Goal: Use online tool/utility: Utilize a website feature to perform a specific function

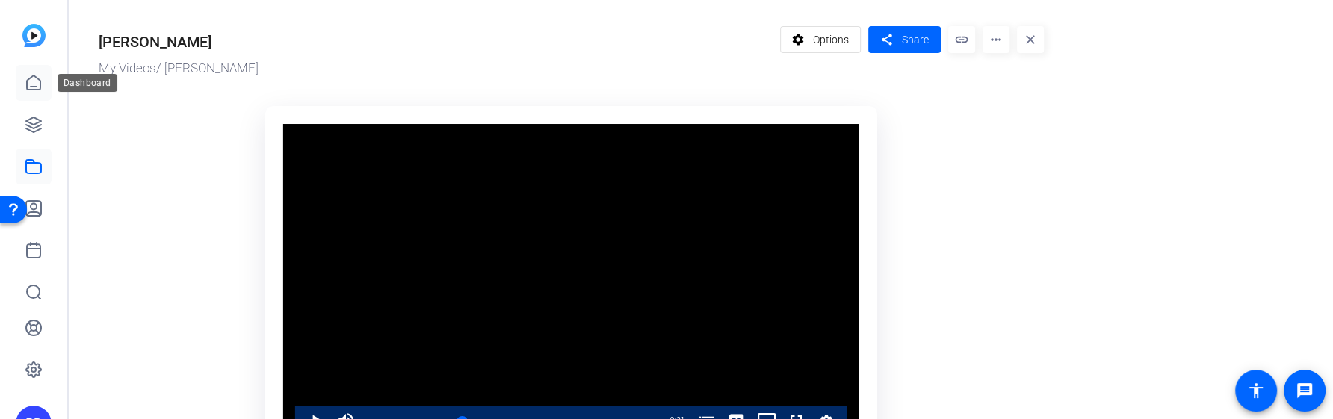
click at [40, 88] on icon at bounding box center [33, 82] width 13 height 14
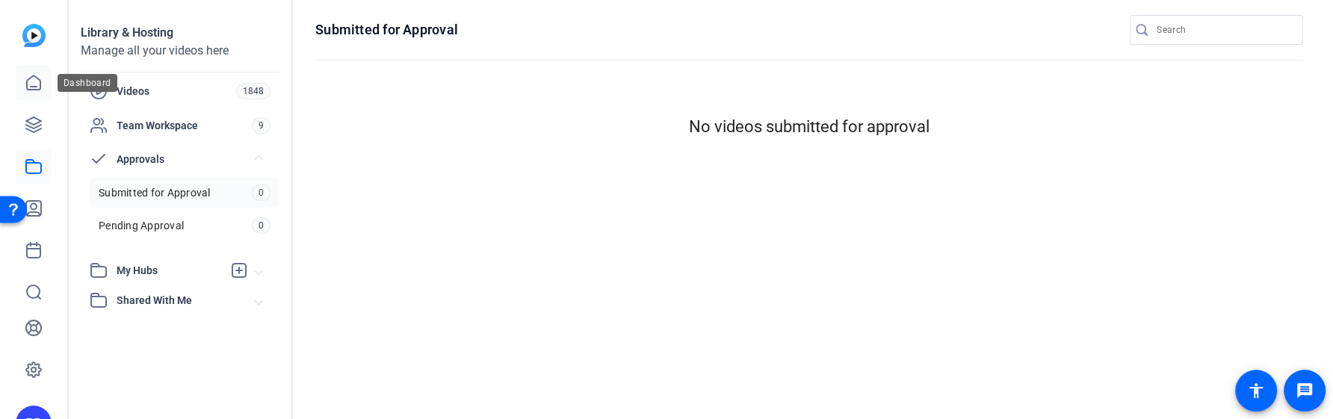
click at [36, 82] on icon at bounding box center [34, 83] width 18 height 18
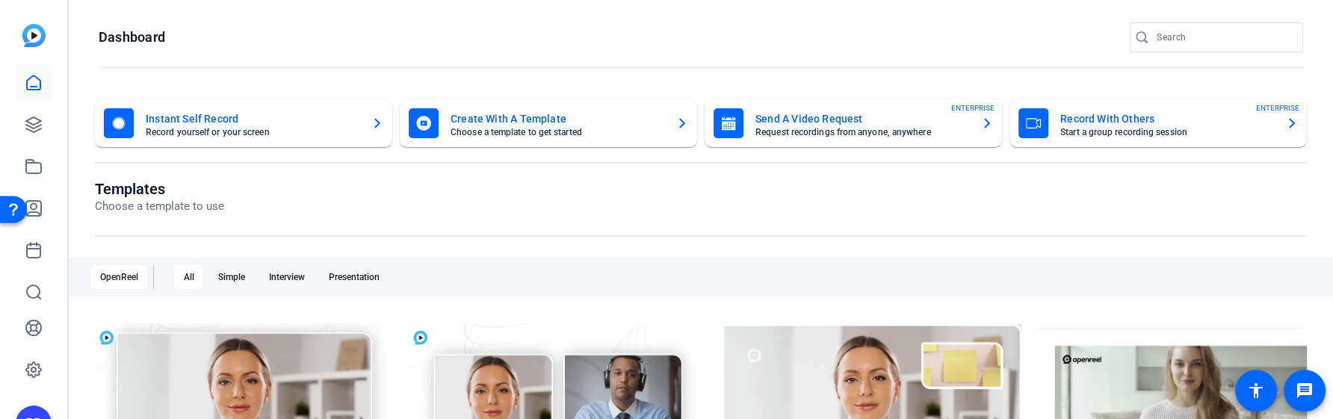
click at [37, 210] on div at bounding box center [19, 209] width 38 height 38
click at [40, 206] on icon at bounding box center [34, 208] width 18 height 18
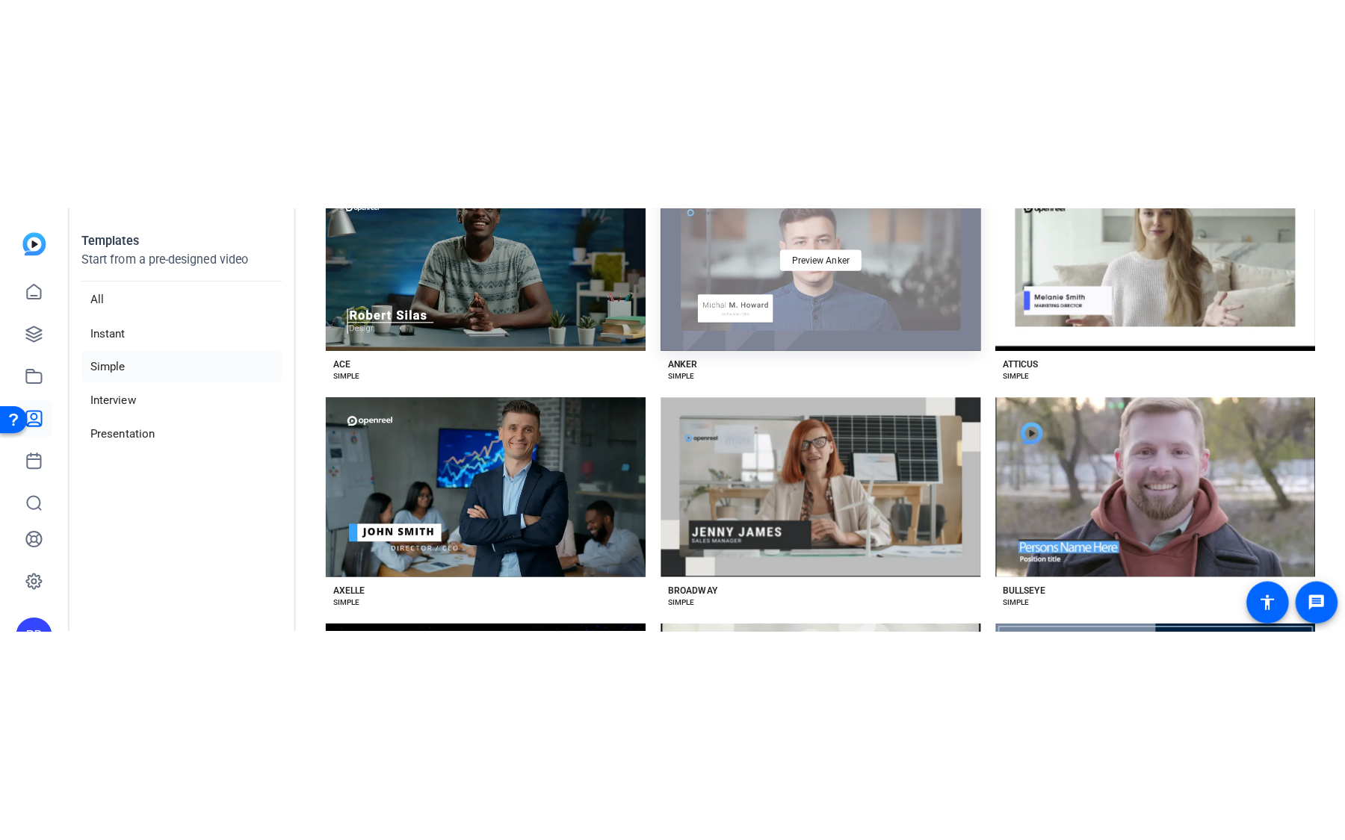
scroll to position [161, 0]
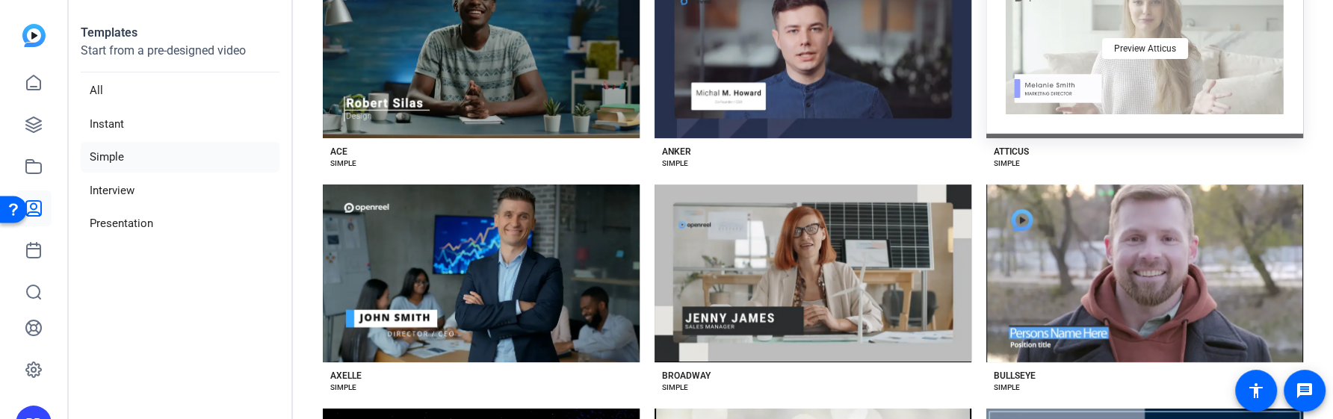
click at [1089, 105] on div "Preview Atticus" at bounding box center [1144, 49] width 317 height 179
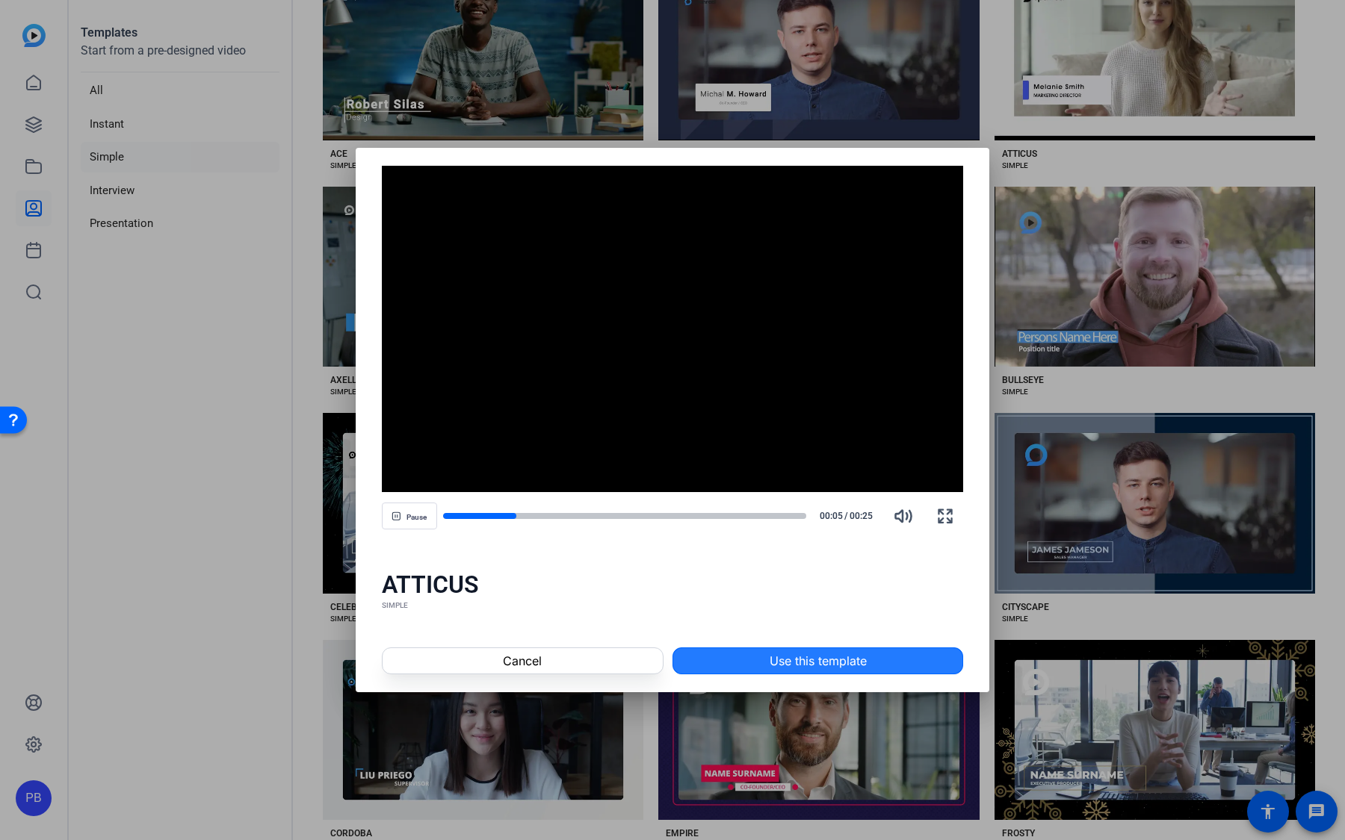
click at [789, 418] on span "Use this template" at bounding box center [818, 661] width 97 height 18
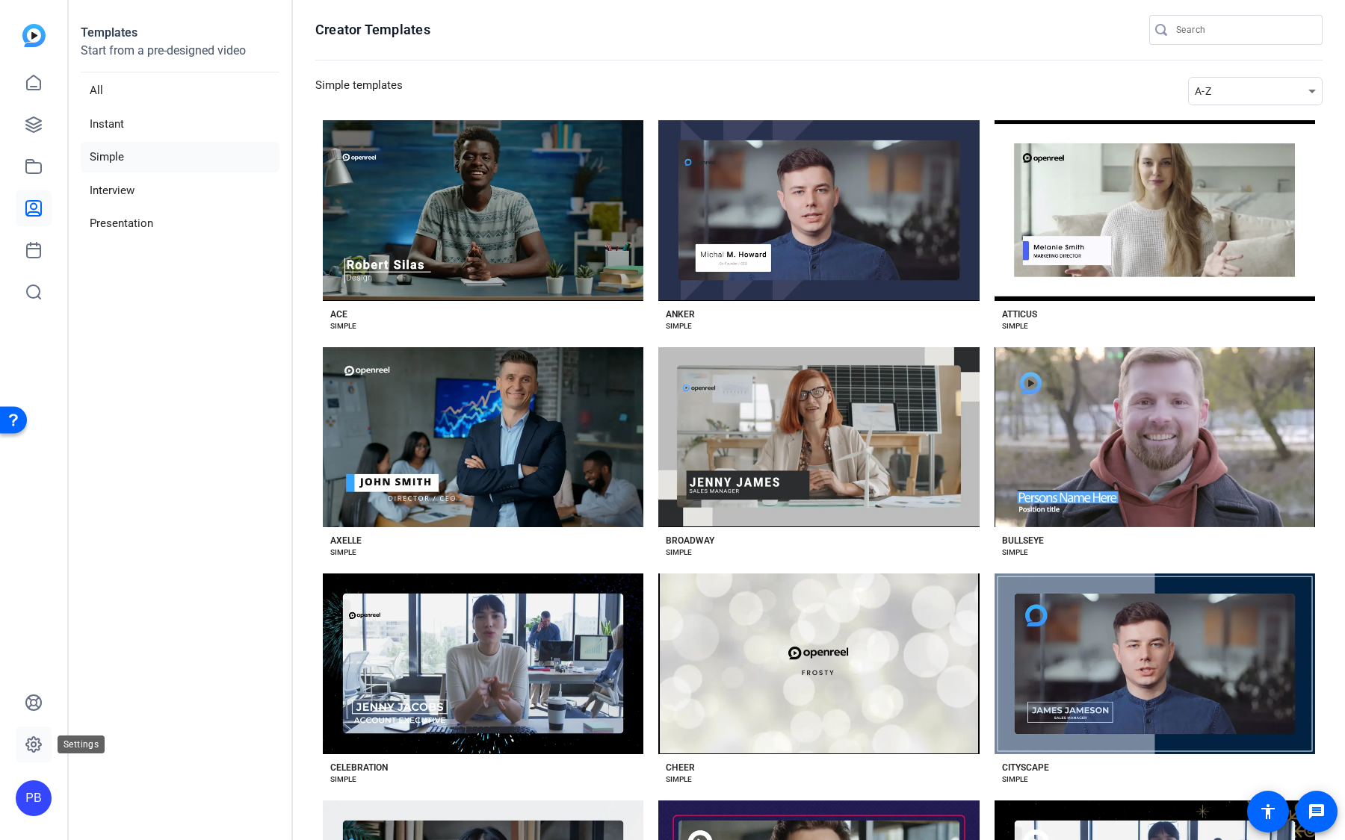
click at [37, 750] on icon at bounding box center [33, 744] width 15 height 15
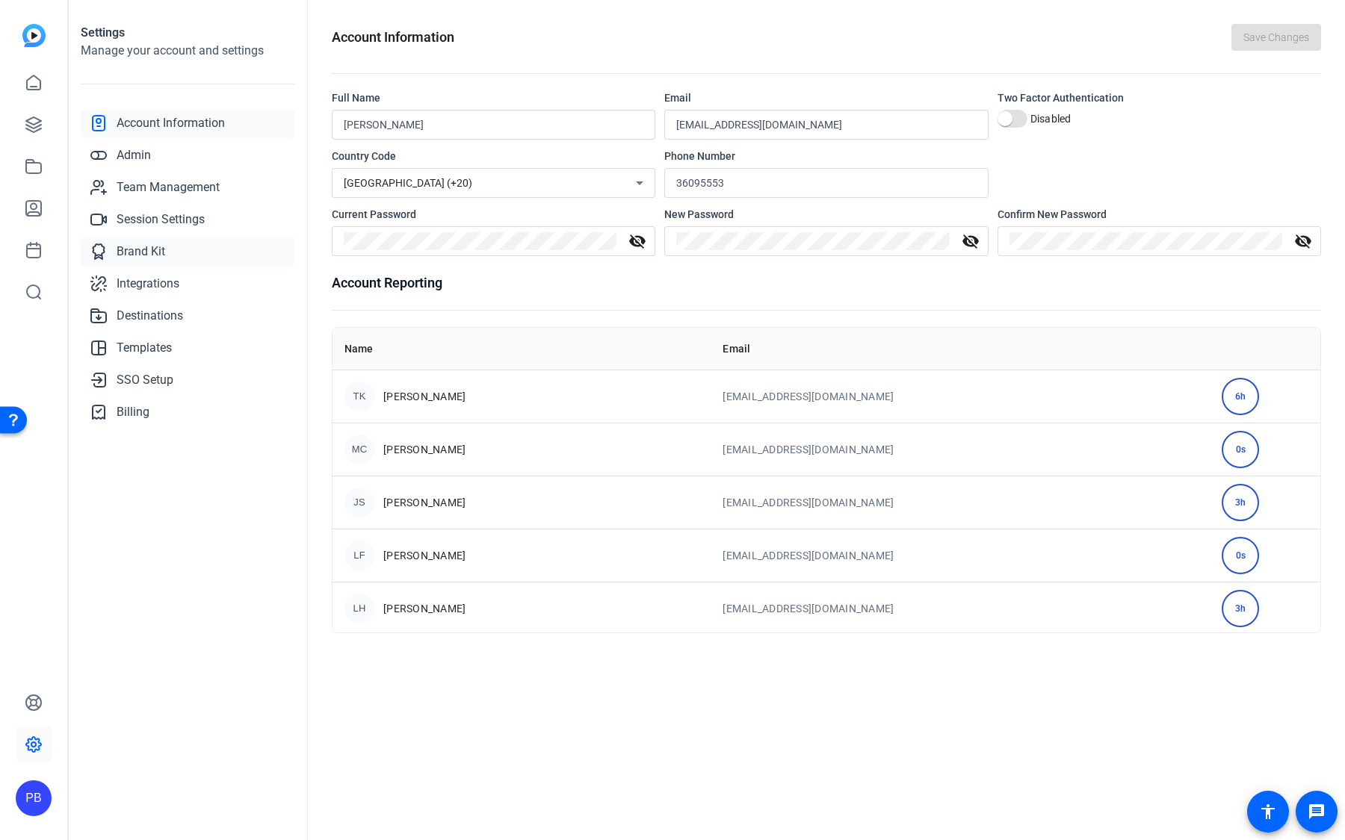
click at [173, 246] on link "Brand Kit" at bounding box center [188, 252] width 214 height 30
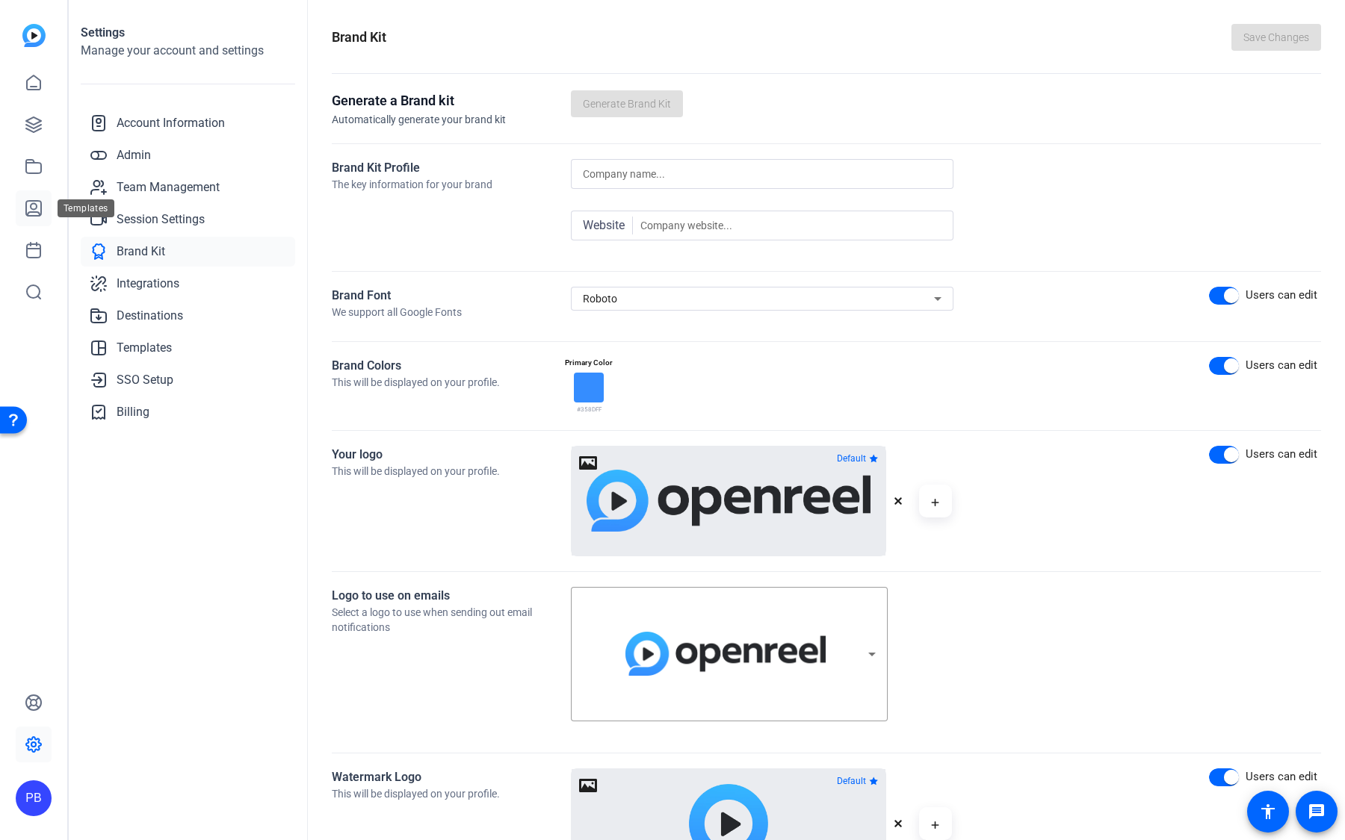
click at [42, 214] on icon at bounding box center [34, 208] width 18 height 18
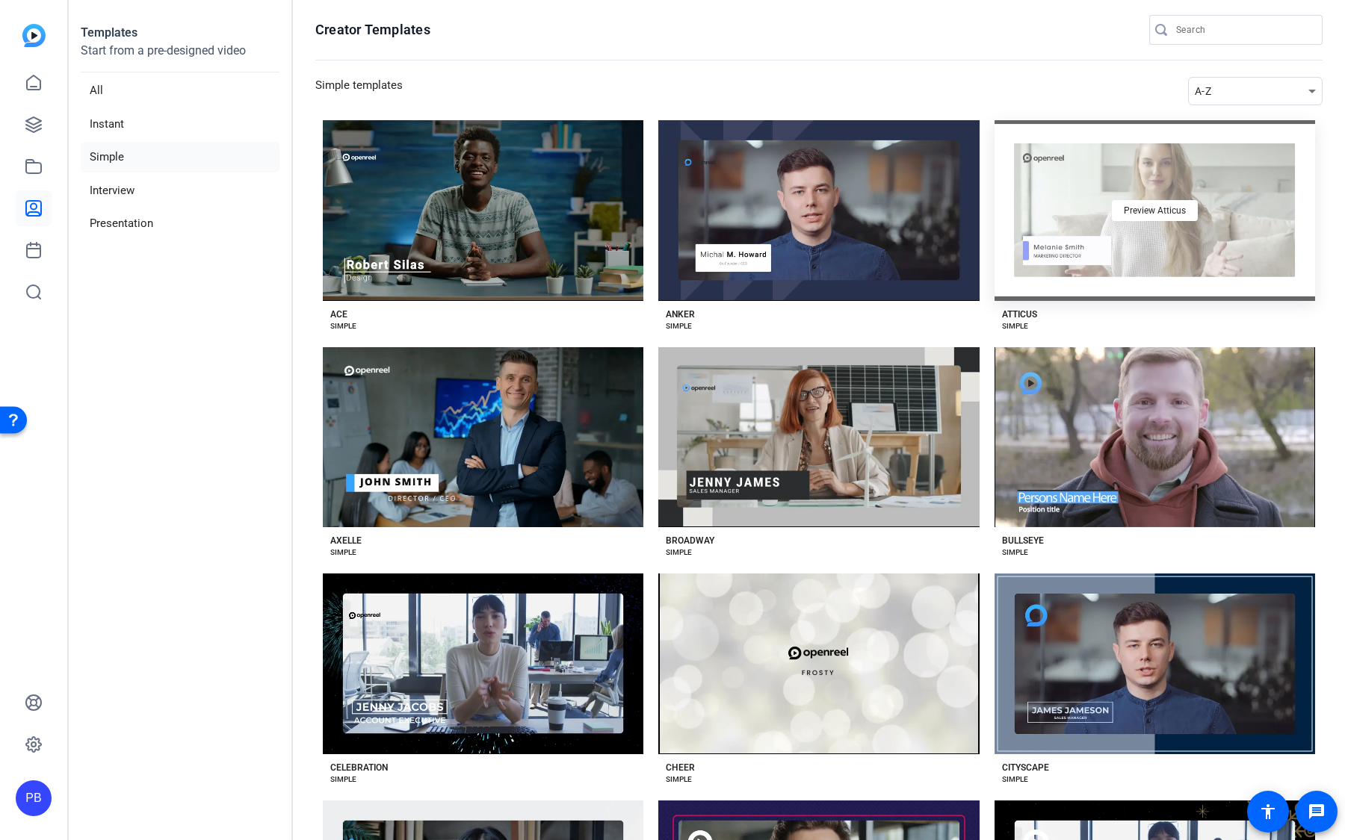
click at [1038, 242] on div "Preview Atticus" at bounding box center [1154, 210] width 321 height 181
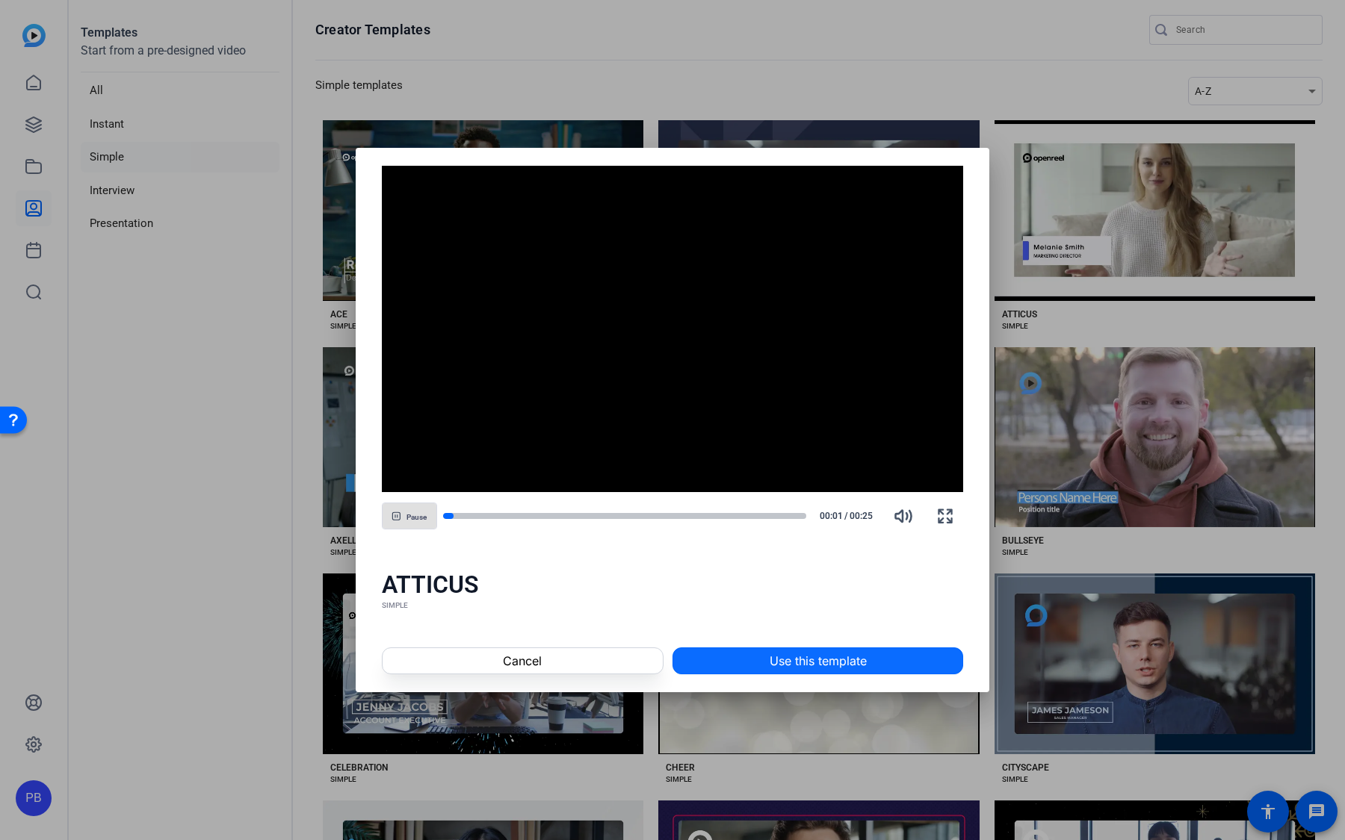
click at [868, 667] on span at bounding box center [817, 661] width 289 height 36
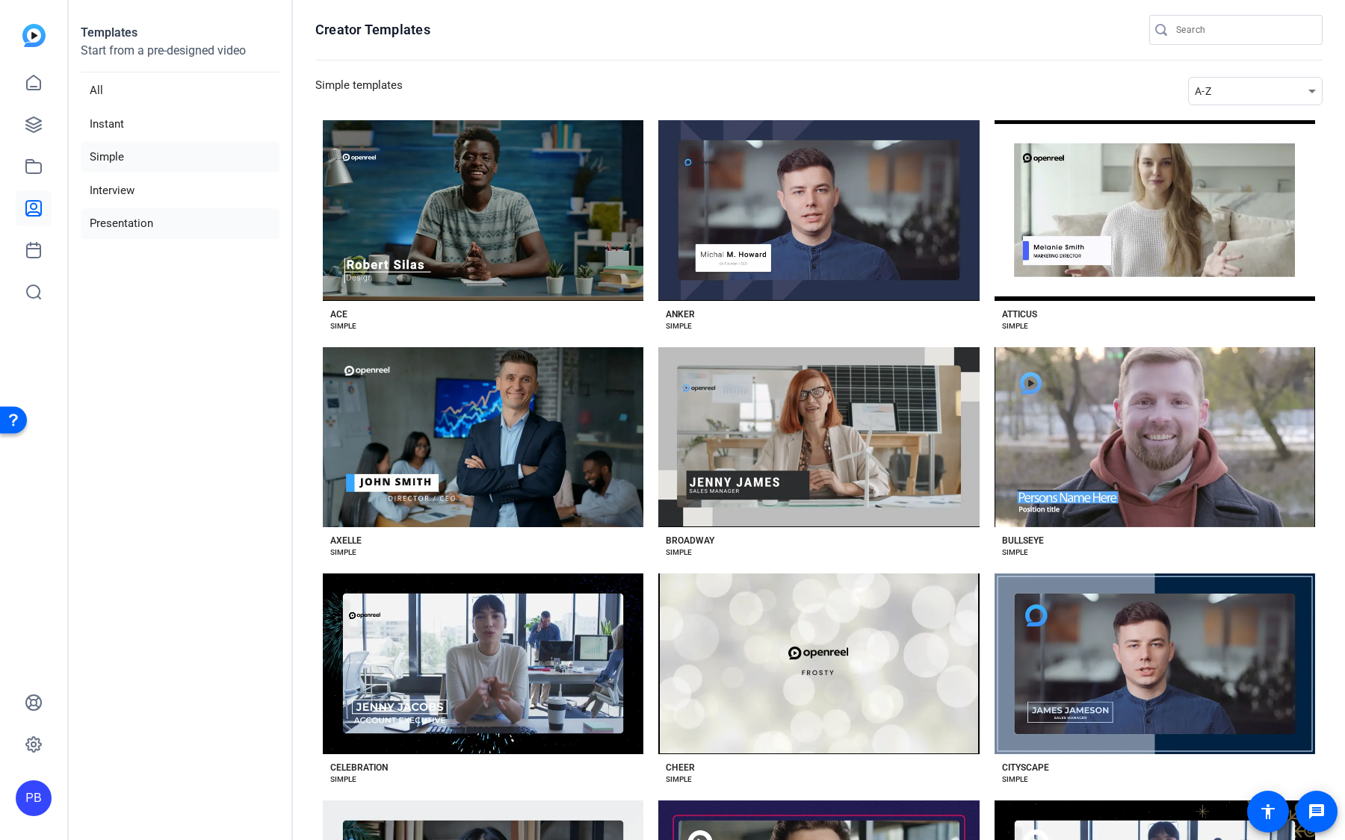
click at [152, 229] on li "Presentation" at bounding box center [180, 223] width 199 height 31
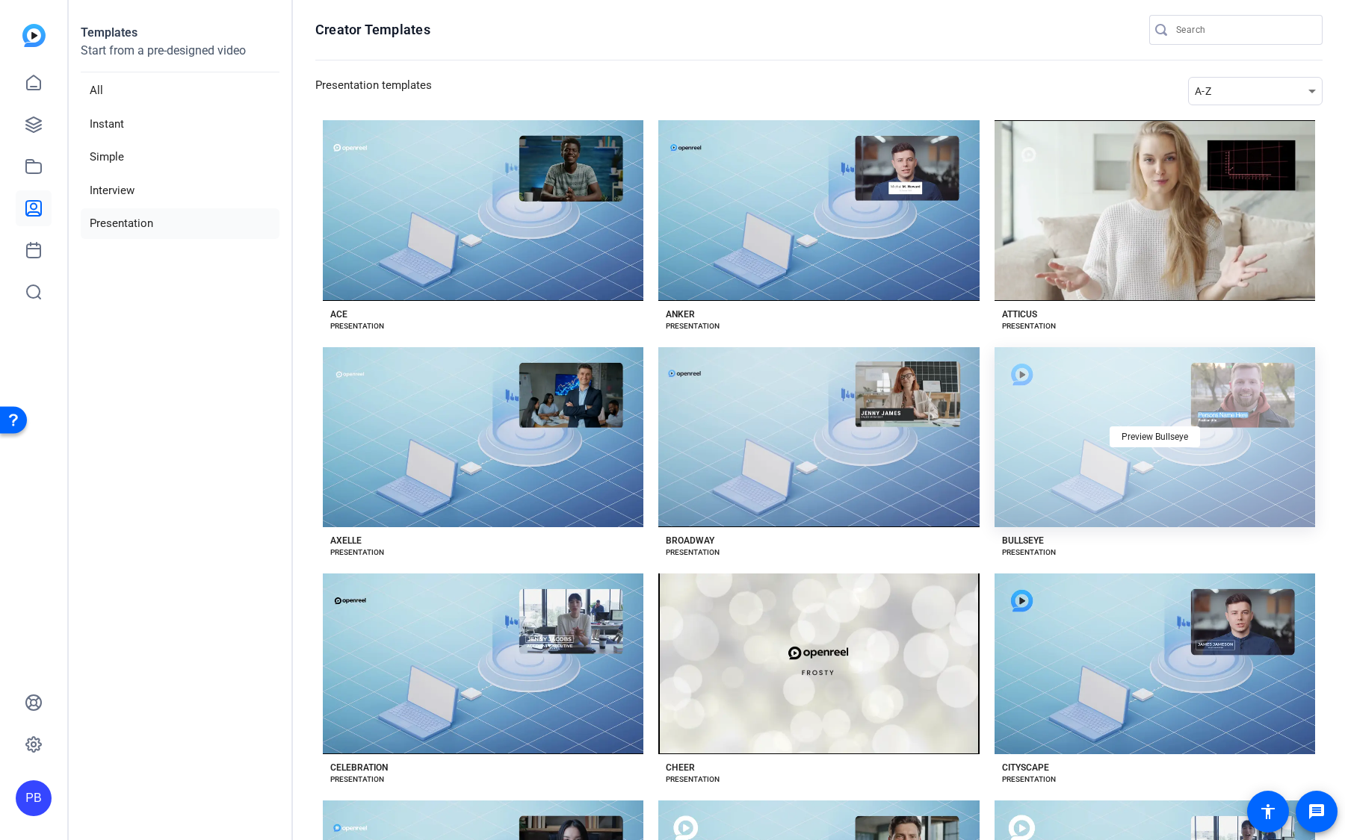
click at [1032, 451] on div "Preview Bullseye" at bounding box center [1154, 437] width 321 height 181
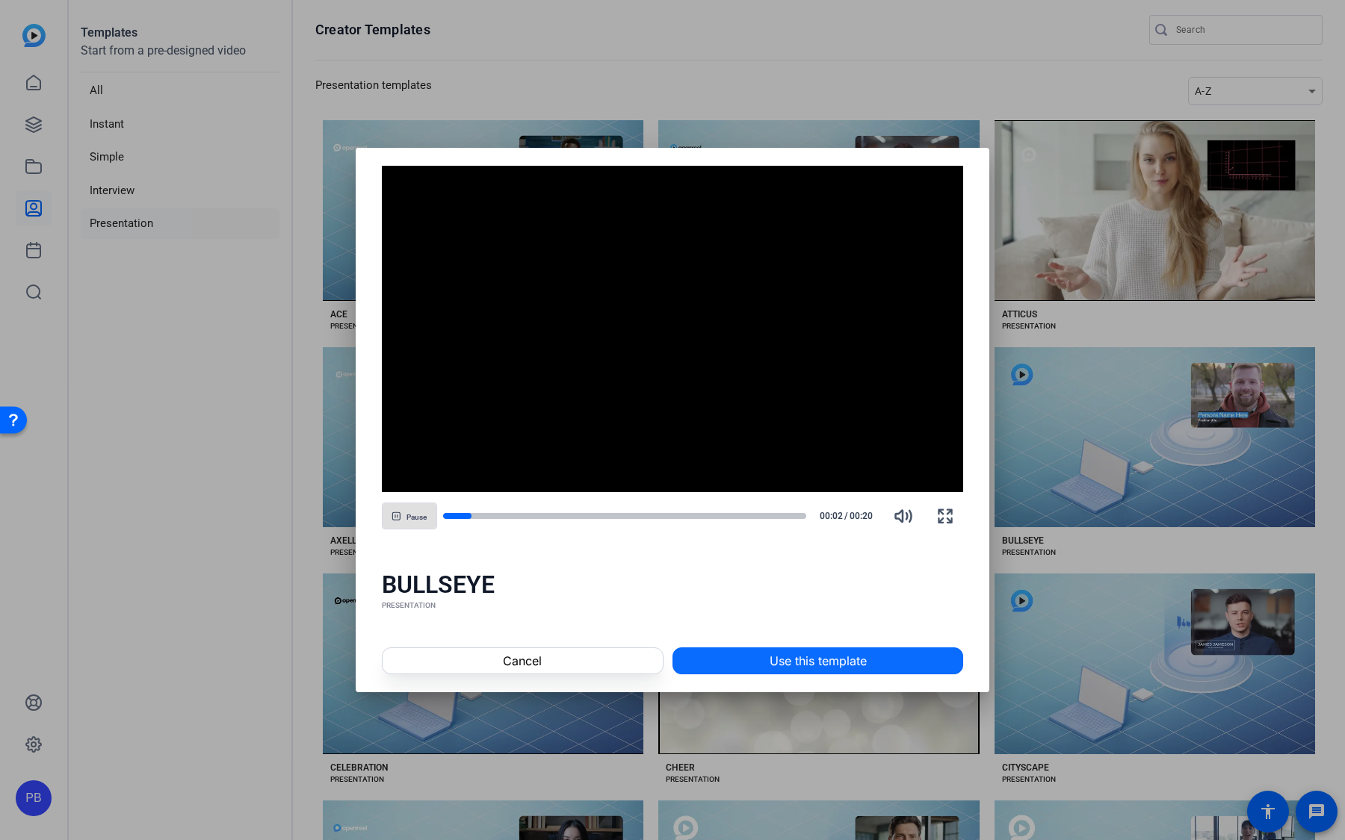
click at [835, 657] on span "Use this template" at bounding box center [818, 661] width 97 height 18
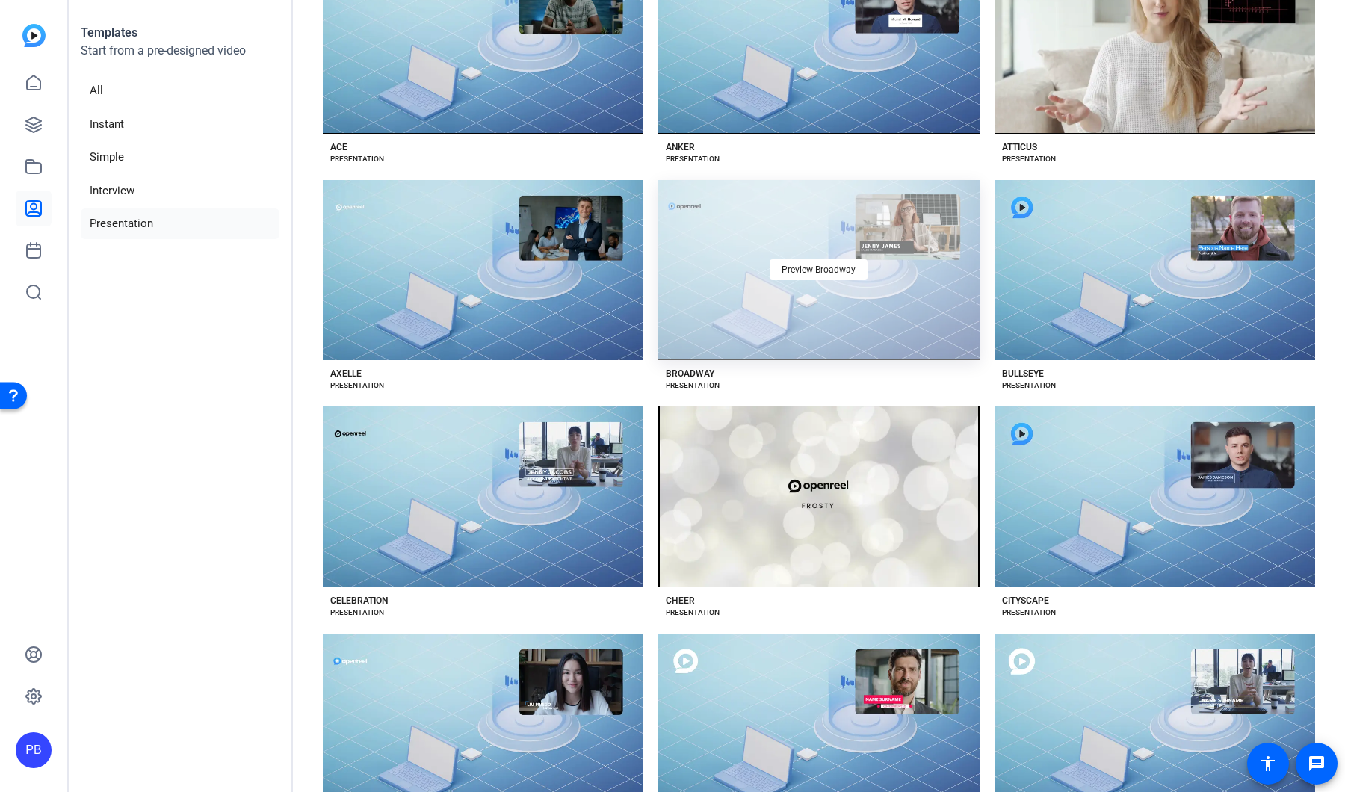
scroll to position [161, 0]
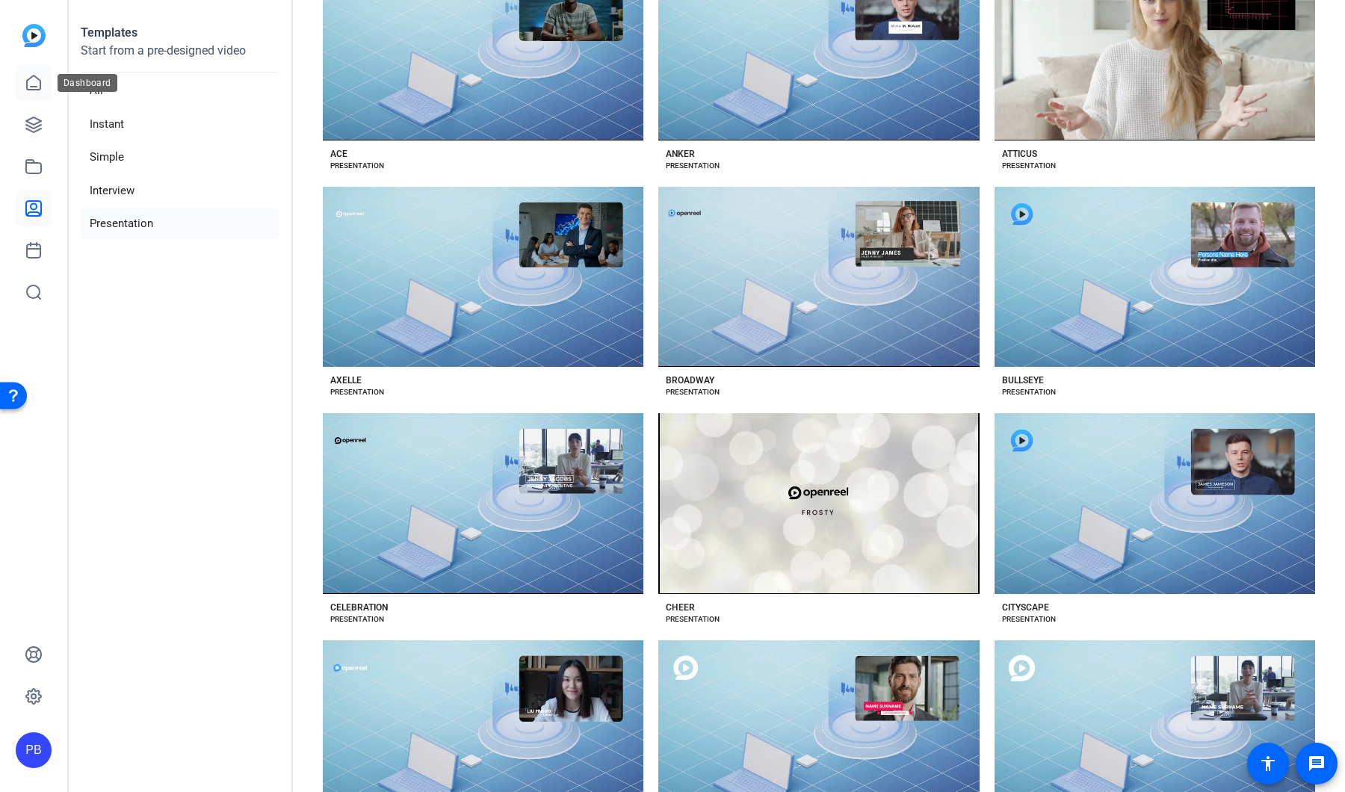
click at [33, 91] on icon at bounding box center [34, 83] width 18 height 18
